Goal: Obtain resource: Download file/media

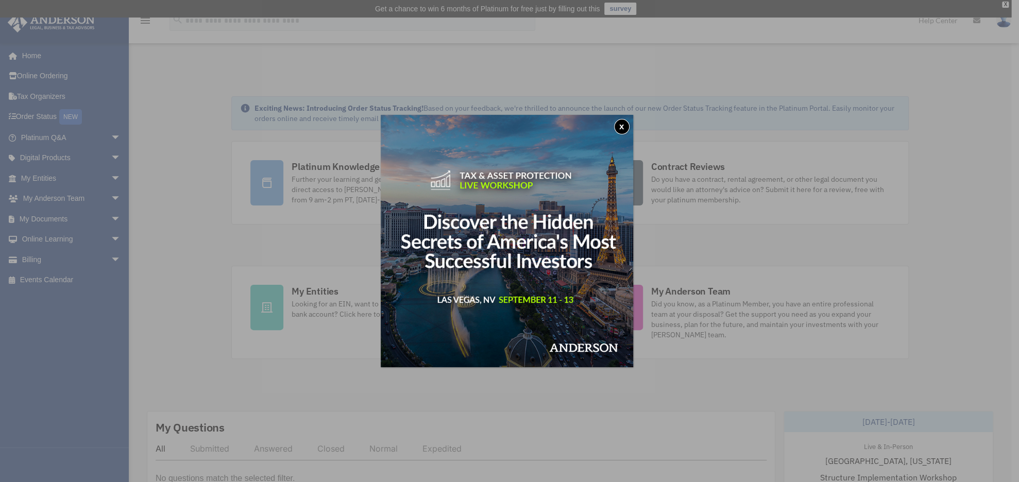
click at [627, 125] on button "x" at bounding box center [621, 126] width 15 height 15
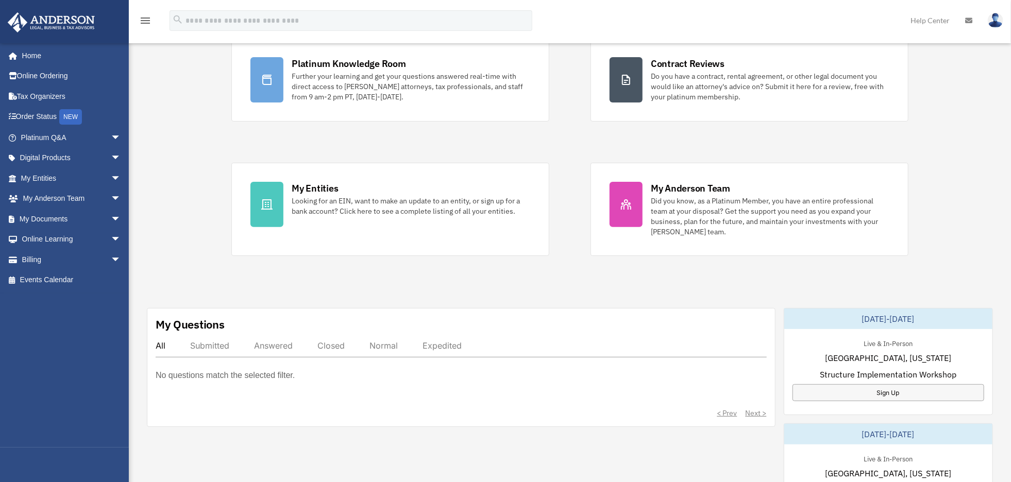
scroll to position [155, 0]
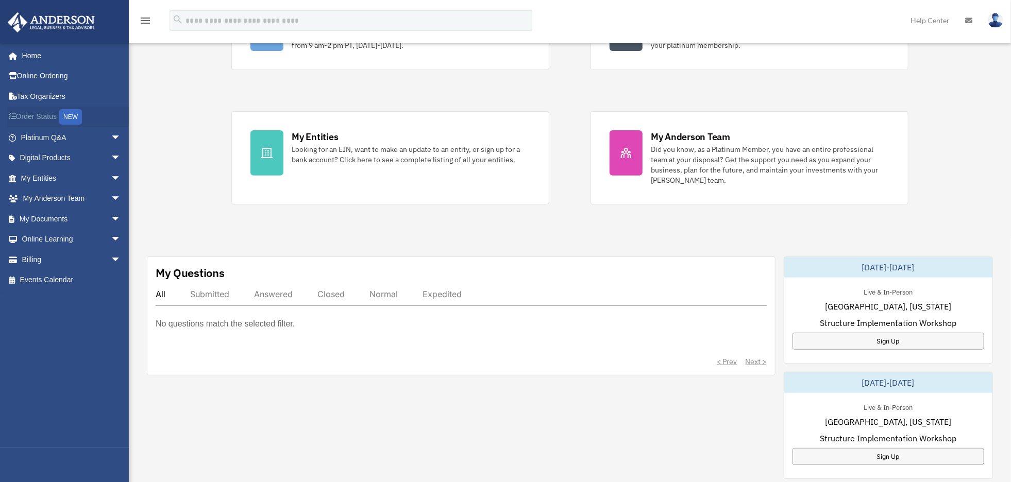
click at [39, 116] on link "Order Status NEW" at bounding box center [71, 117] width 129 height 21
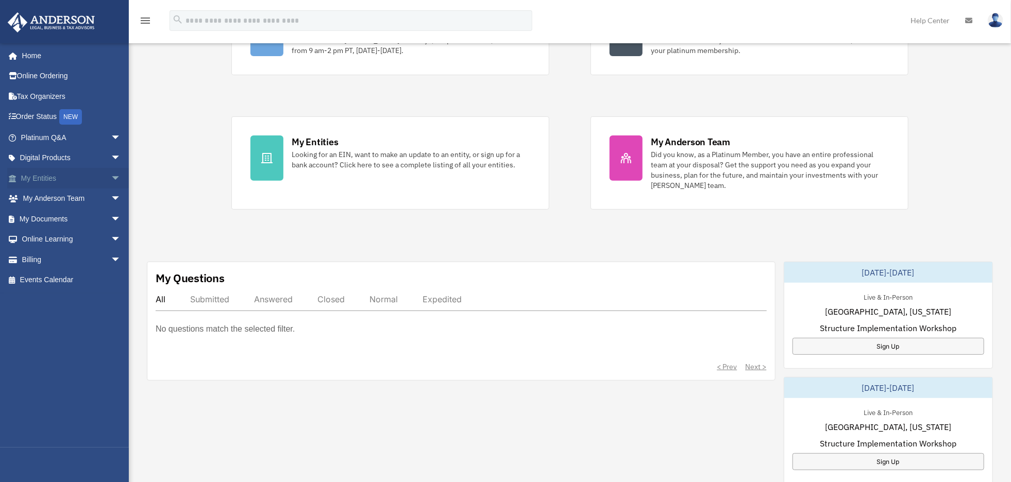
scroll to position [155, 0]
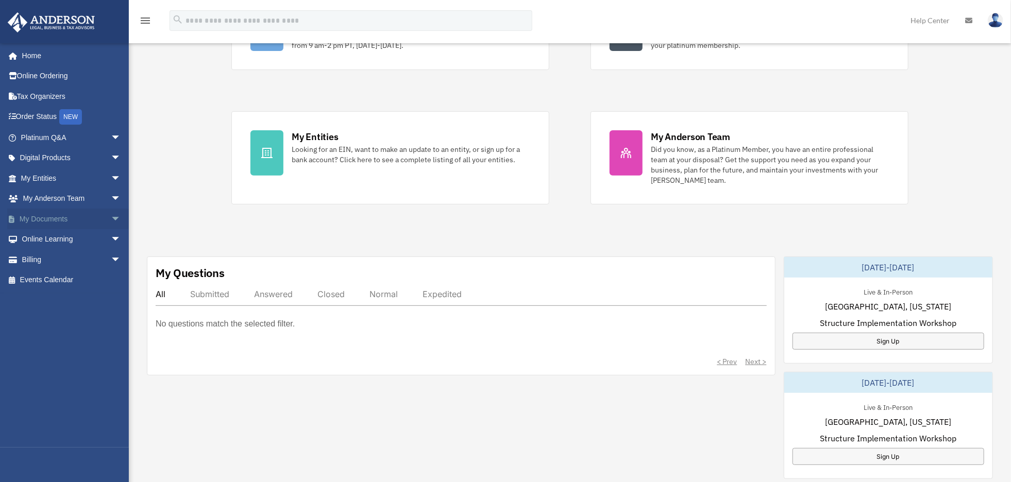
click at [57, 212] on link "My Documents arrow_drop_down" at bounding box center [71, 219] width 129 height 21
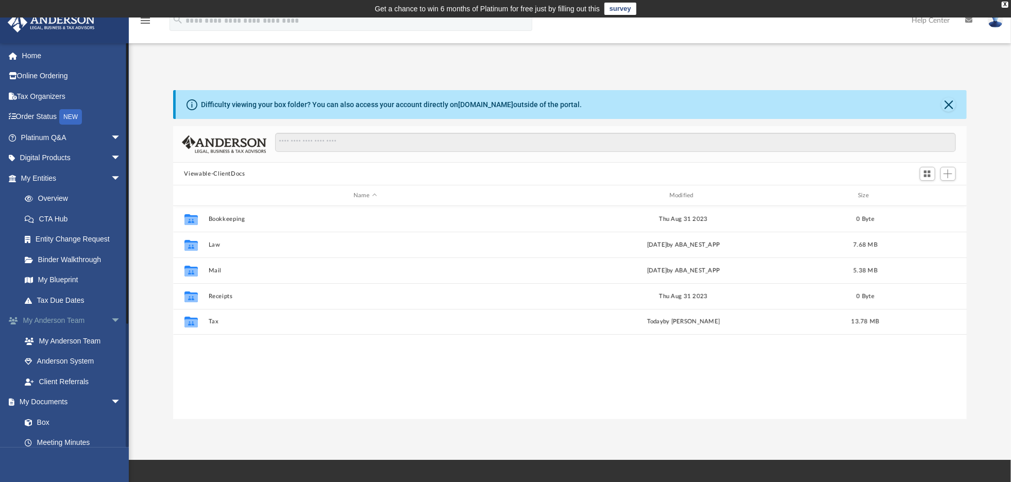
scroll to position [226, 786]
click at [43, 419] on link "Box" at bounding box center [75, 422] width 122 height 21
click at [50, 421] on link "Box" at bounding box center [75, 422] width 122 height 21
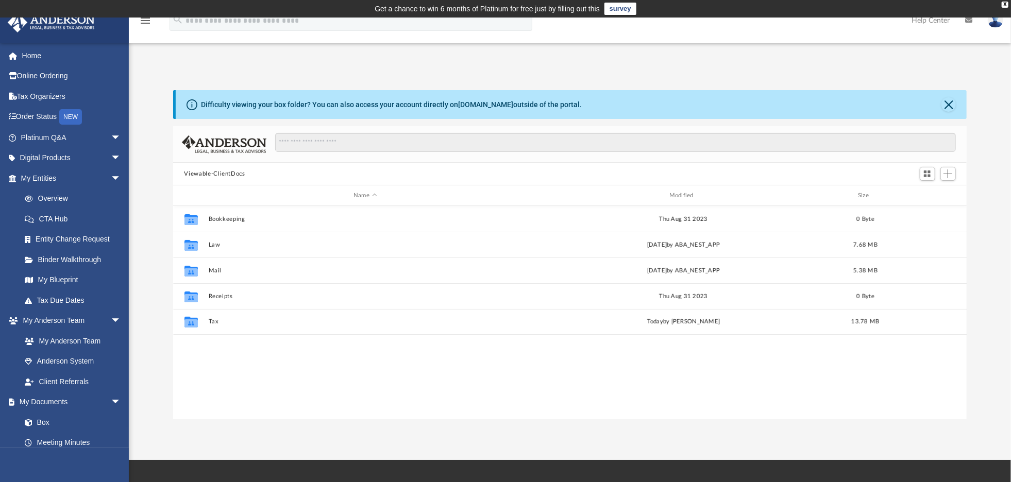
scroll to position [52, 0]
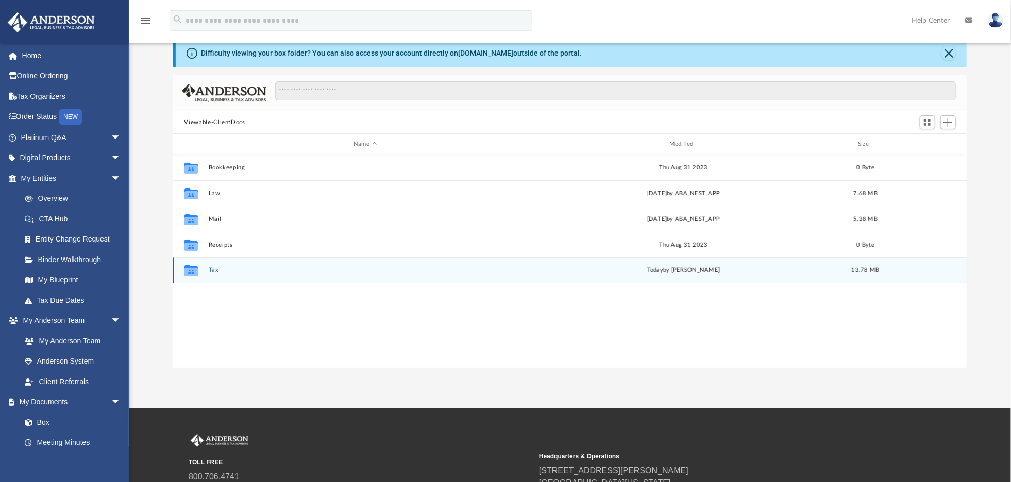
click at [207, 274] on div "Collaborated Folder Tax today by Alex Price 13.78 MB" at bounding box center [570, 271] width 794 height 26
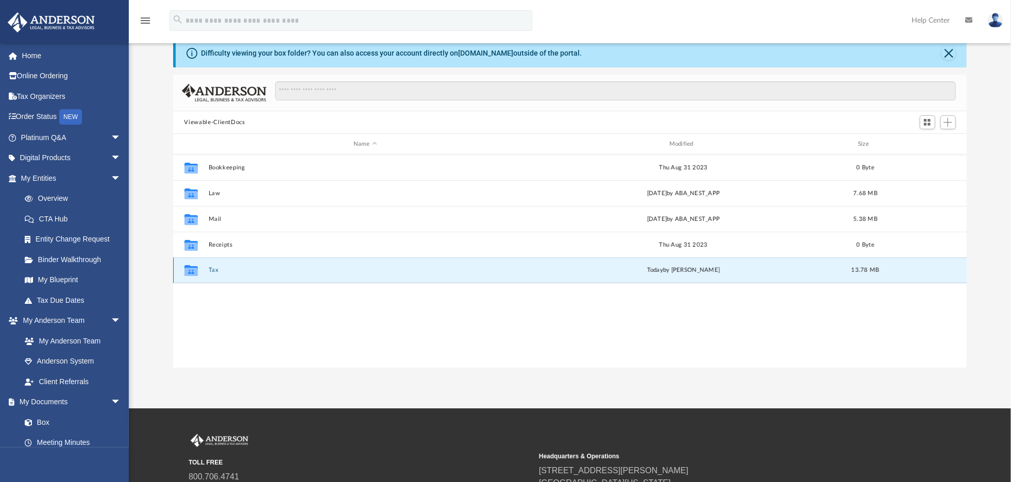
click at [209, 276] on div "Collaborated Folder Tax today by Alex Price 13.78 MB" at bounding box center [570, 271] width 794 height 26
click at [193, 272] on icon "grid" at bounding box center [190, 272] width 13 height 8
click at [190, 272] on icon "grid" at bounding box center [190, 270] width 13 height 11
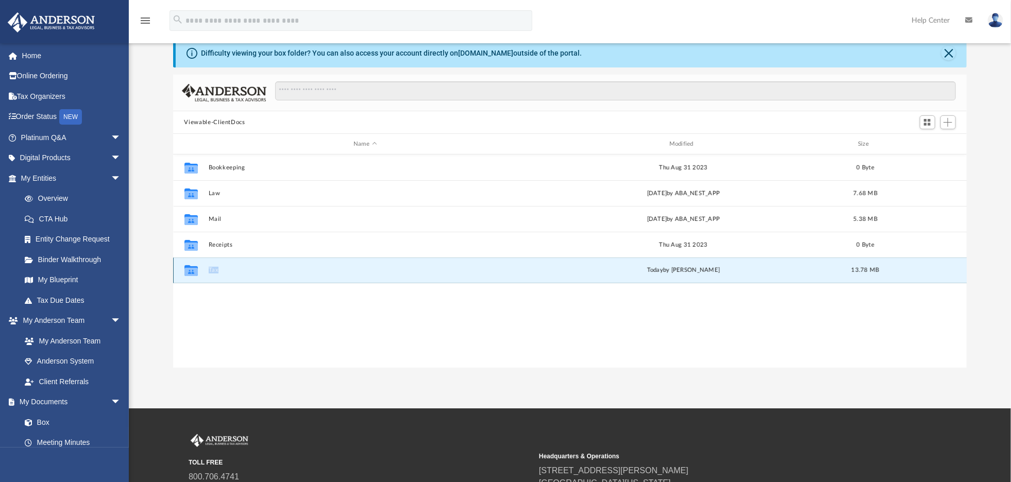
click at [190, 272] on icon "grid" at bounding box center [190, 270] width 13 height 11
click at [349, 305] on div "Collaborated Folder Bookkeeping Thu Aug 31 2023 0 Byte Collaborated Folder Law …" at bounding box center [570, 261] width 794 height 213
click at [192, 269] on icon "grid" at bounding box center [190, 272] width 13 height 8
click at [191, 267] on icon "grid" at bounding box center [190, 270] width 13 height 11
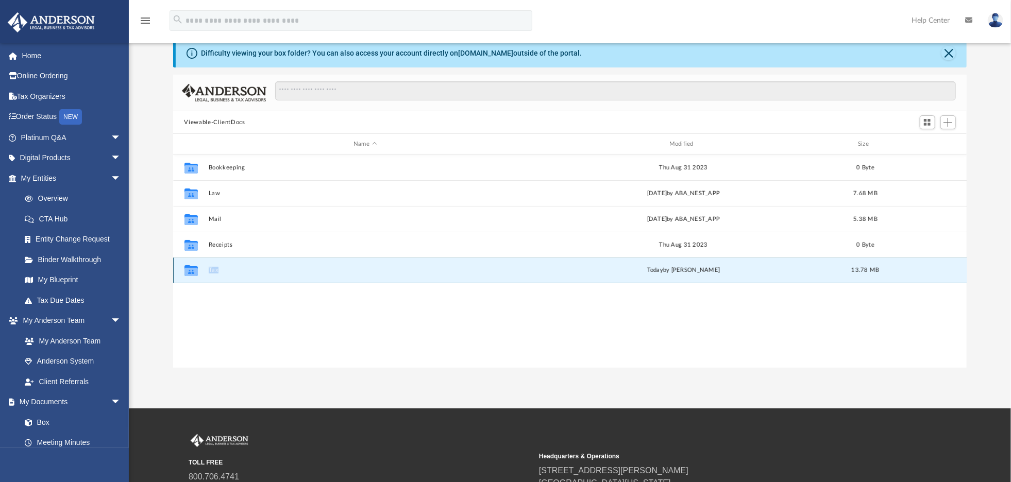
click at [191, 267] on icon "grid" at bounding box center [190, 270] width 13 height 11
click at [192, 267] on icon "grid" at bounding box center [190, 270] width 13 height 11
click at [495, 296] on div "Collaborated Folder Bookkeeping Thu Aug 31 2023 0 Byte Collaborated Folder Law …" at bounding box center [570, 261] width 794 height 213
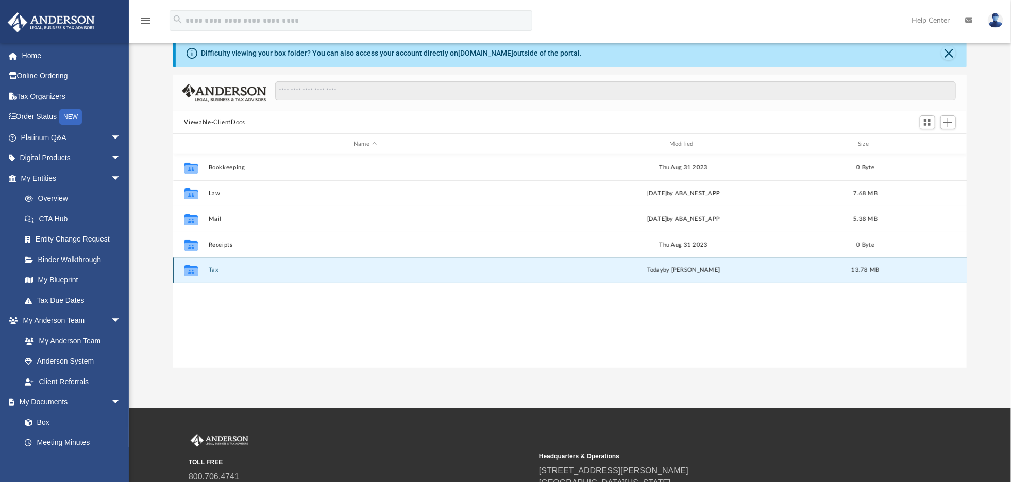
click at [190, 270] on icon "grid" at bounding box center [190, 272] width 13 height 8
click at [200, 289] on div "Collaborated Folder Bookkeeping Thu Aug 31 2023 0 Byte Collaborated Folder Law …" at bounding box center [570, 261] width 794 height 213
click at [232, 298] on div "Collaborated Folder Bookkeeping Thu Aug 31 2023 0 Byte Collaborated Folder Law …" at bounding box center [570, 261] width 794 height 213
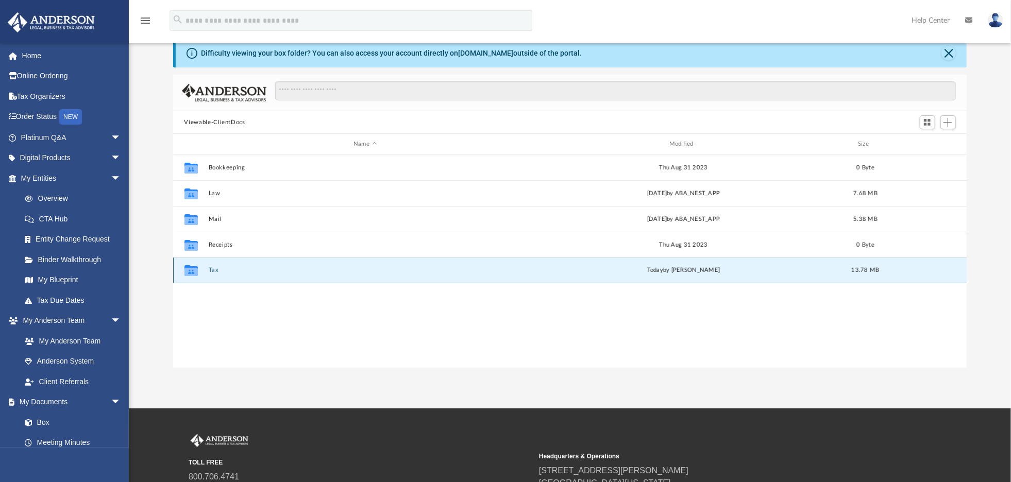
click at [622, 274] on div "today by Alex Price" at bounding box center [684, 270] width 314 height 9
click at [621, 274] on div "today by Alex Price" at bounding box center [684, 270] width 314 height 9
click at [193, 274] on icon "grid" at bounding box center [190, 270] width 13 height 11
click at [192, 274] on icon "grid" at bounding box center [190, 270] width 13 height 11
